Goal: Task Accomplishment & Management: Manage account settings

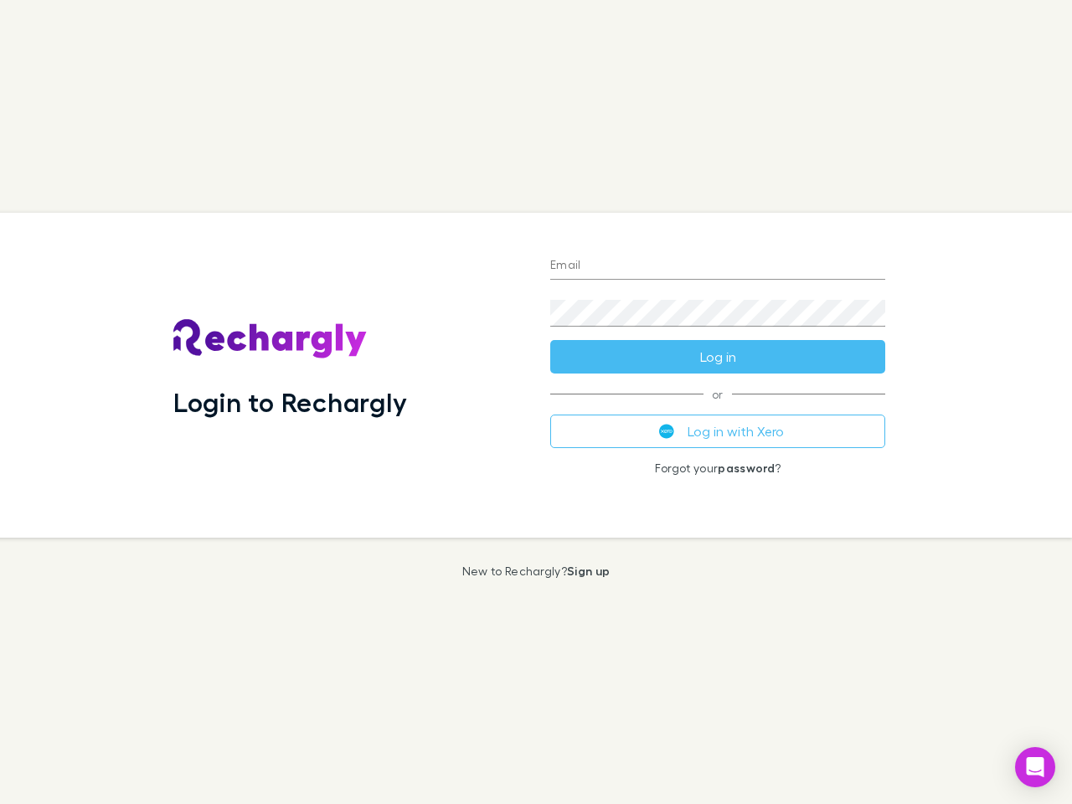
click at [536, 402] on div "Login to Rechargly" at bounding box center [348, 375] width 377 height 325
click at [718, 266] on input "Email" at bounding box center [717, 266] width 335 height 27
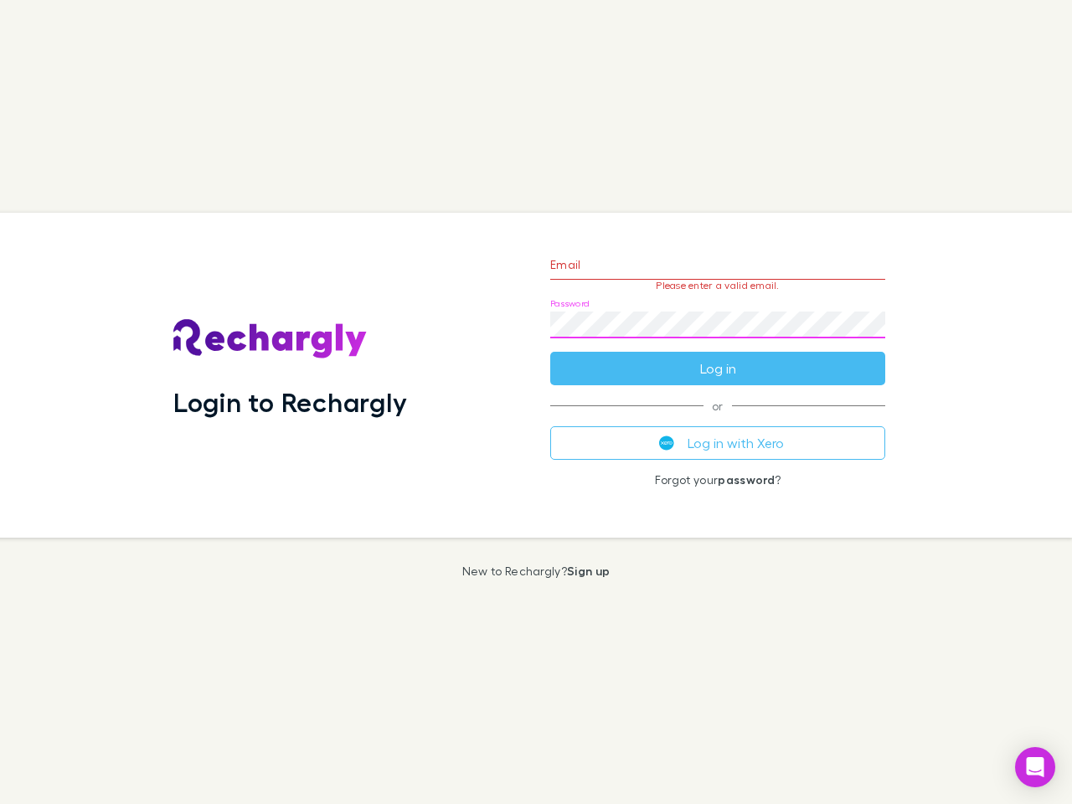
click at [718, 357] on form "Email Please enter a valid email. Password Log in" at bounding box center [717, 313] width 335 height 146
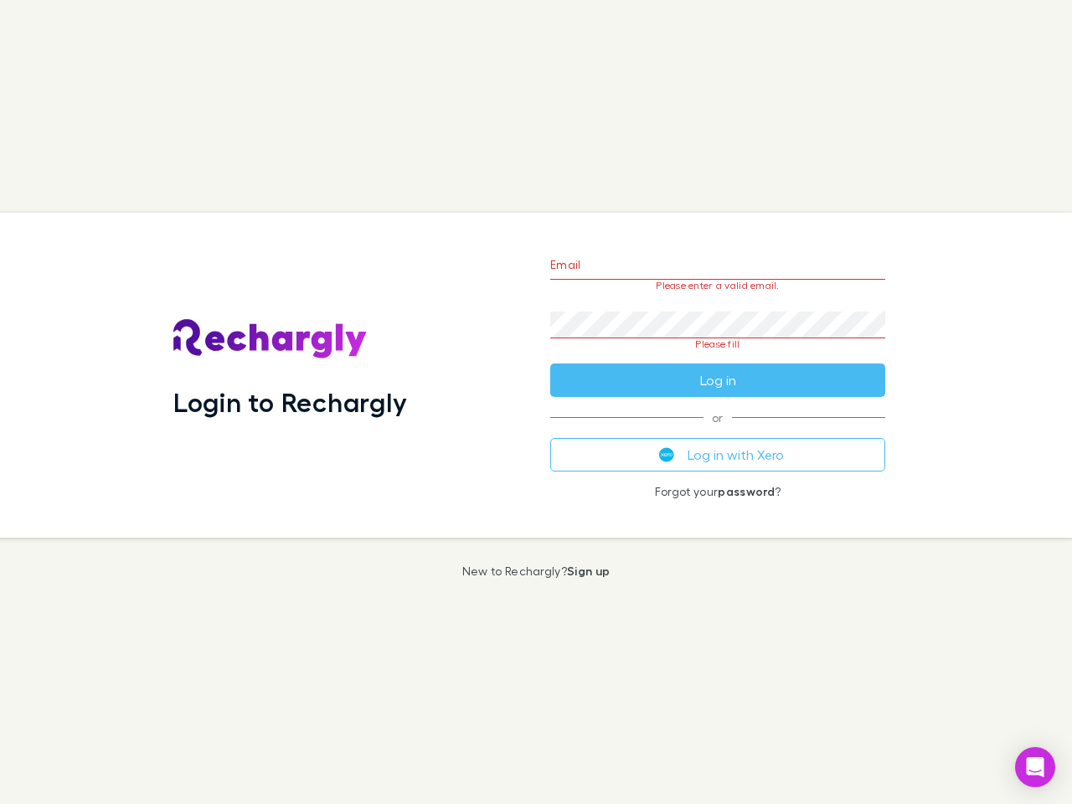
click at [718, 431] on div "Email Please enter a valid email. Password Please fill Log in or Log in with Xe…" at bounding box center [718, 375] width 362 height 325
click at [1035, 767] on icon "Open Intercom Messenger" at bounding box center [1036, 767] width 18 height 20
